Goal: Navigation & Orientation: Find specific page/section

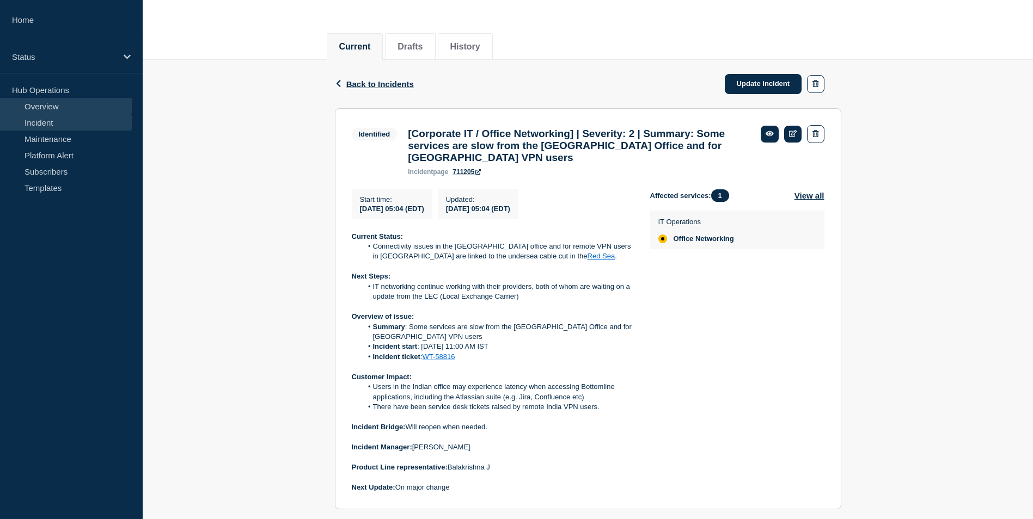
click at [63, 103] on link "Overview" at bounding box center [66, 106] width 132 height 16
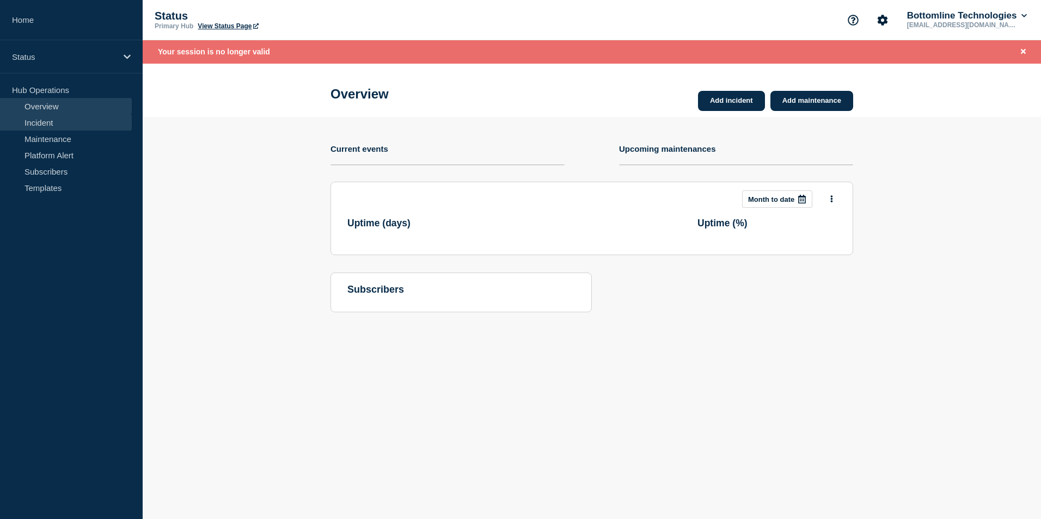
click at [70, 121] on link "Incident" at bounding box center [66, 122] width 132 height 16
